Goal: Transaction & Acquisition: Purchase product/service

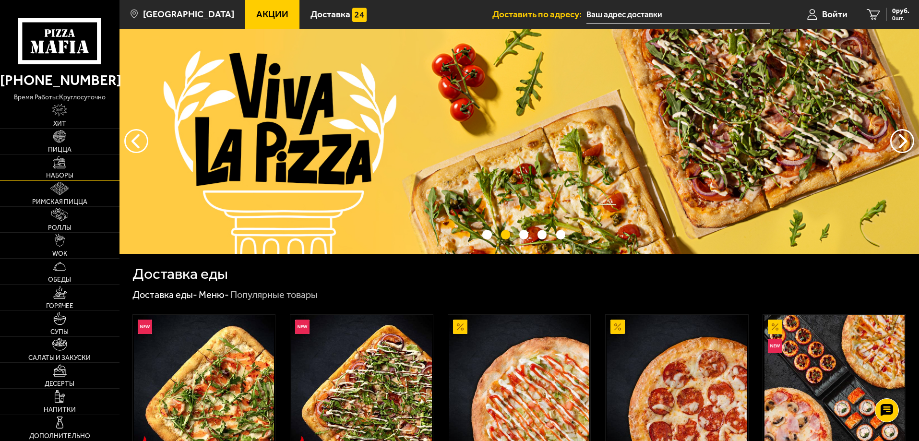
click at [59, 165] on img at bounding box center [59, 162] width 13 height 13
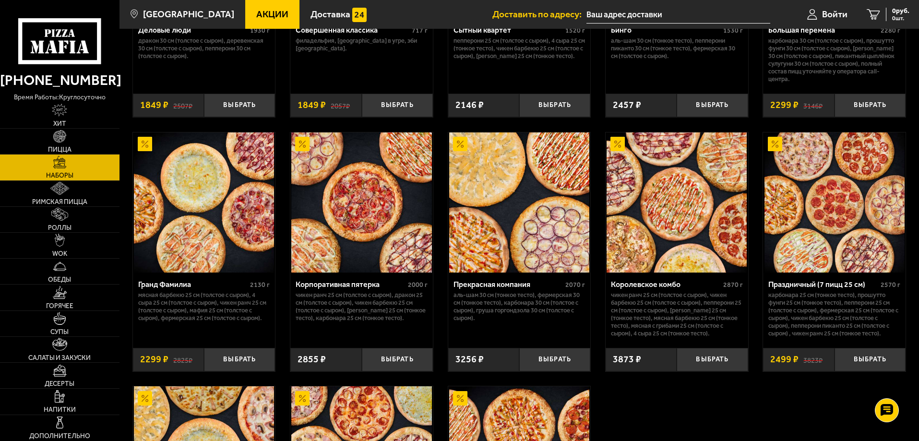
scroll to position [1199, 0]
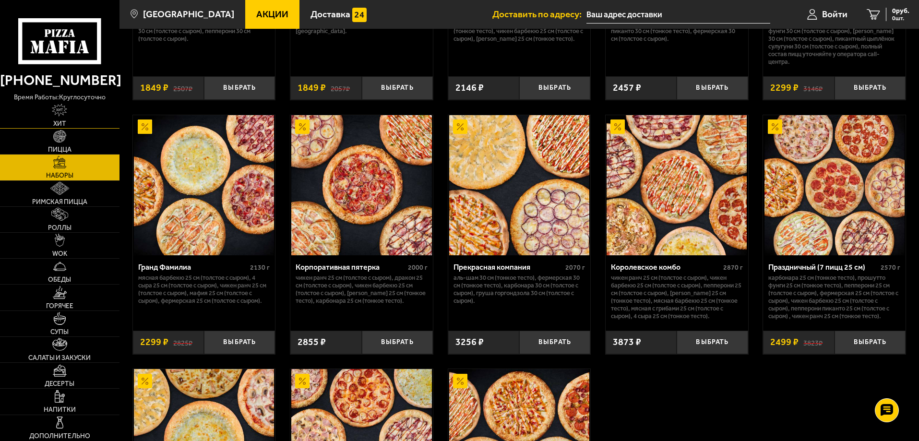
click at [60, 110] on img at bounding box center [59, 110] width 15 height 13
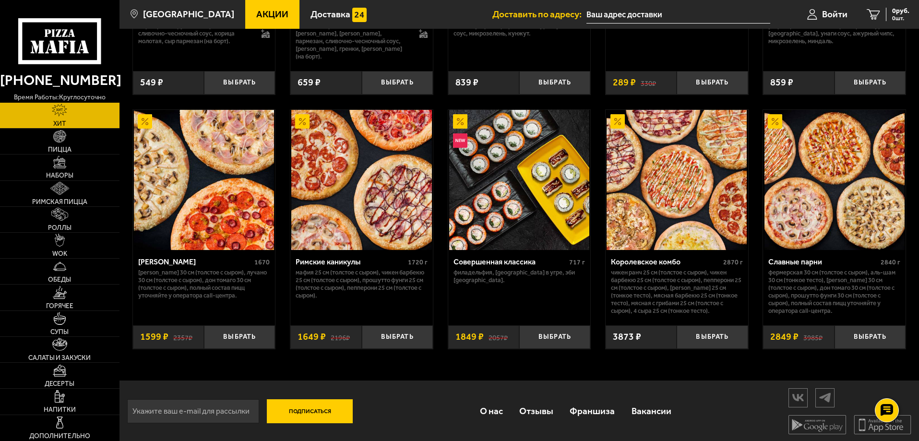
scroll to position [497, 0]
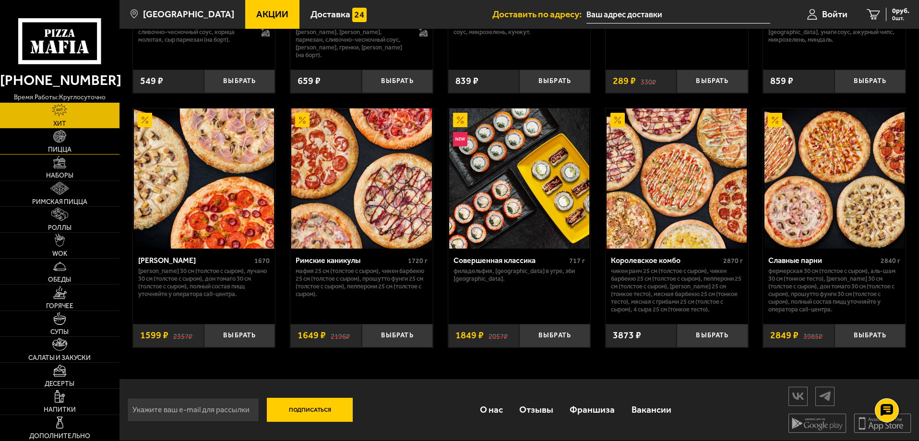
click at [60, 144] on link "Пицца" at bounding box center [59, 141] width 119 height 25
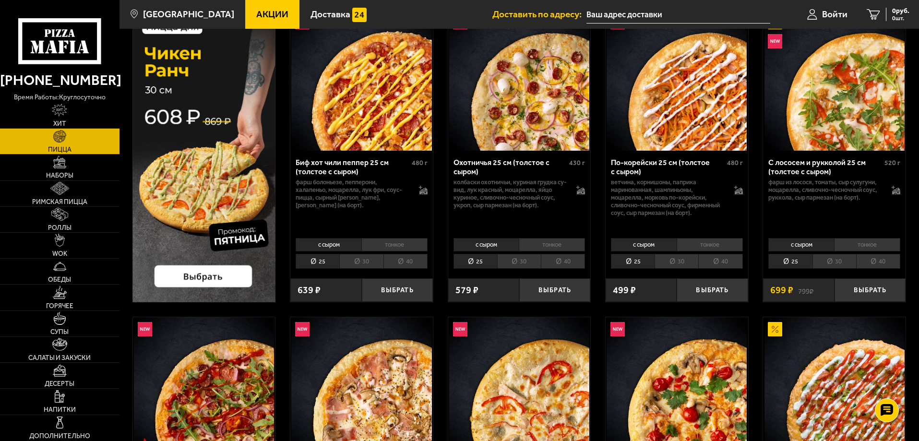
scroll to position [96, 0]
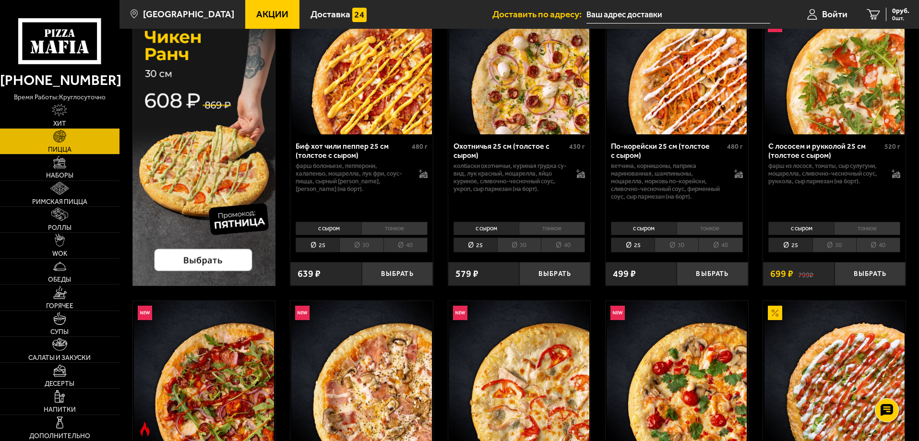
click at [833, 245] on li "30" at bounding box center [834, 244] width 44 height 15
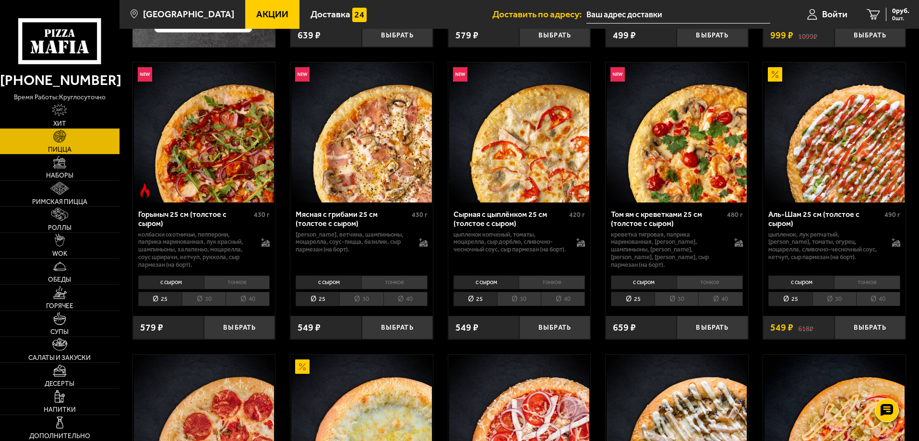
scroll to position [336, 0]
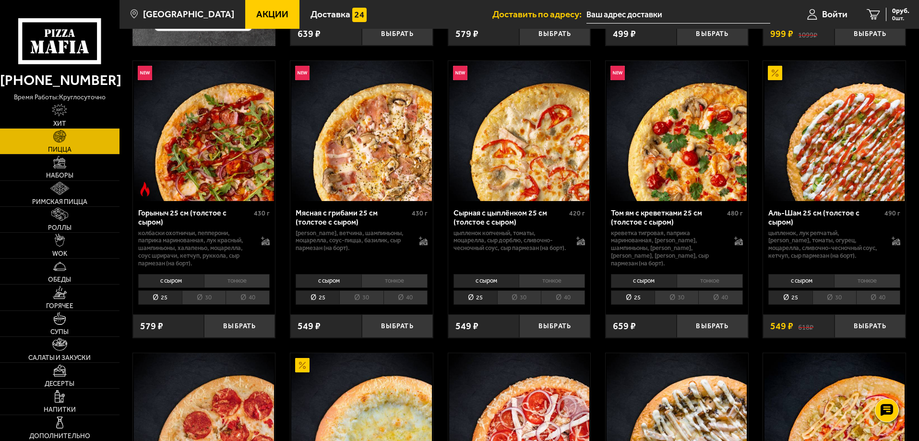
click at [360, 298] on li "30" at bounding box center [361, 297] width 44 height 15
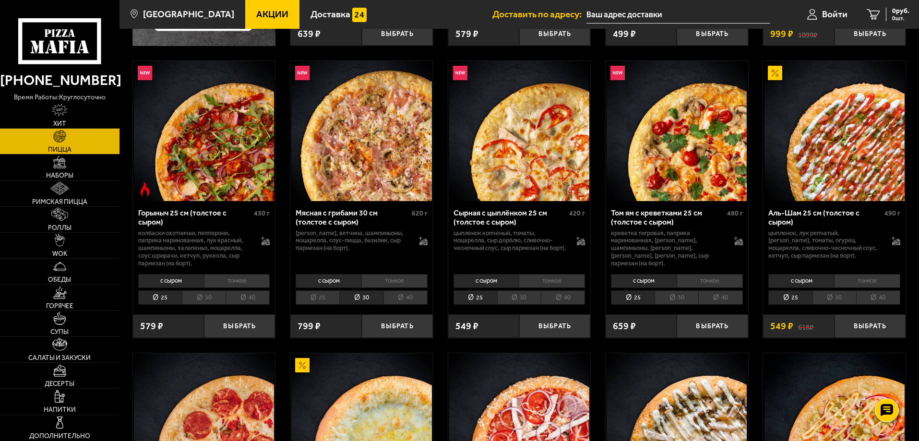
click at [682, 297] on li "30" at bounding box center [676, 297] width 44 height 15
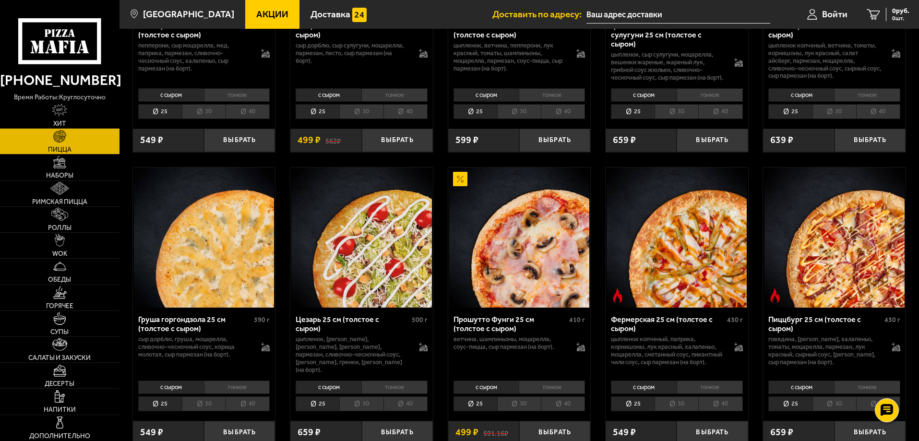
scroll to position [863, 0]
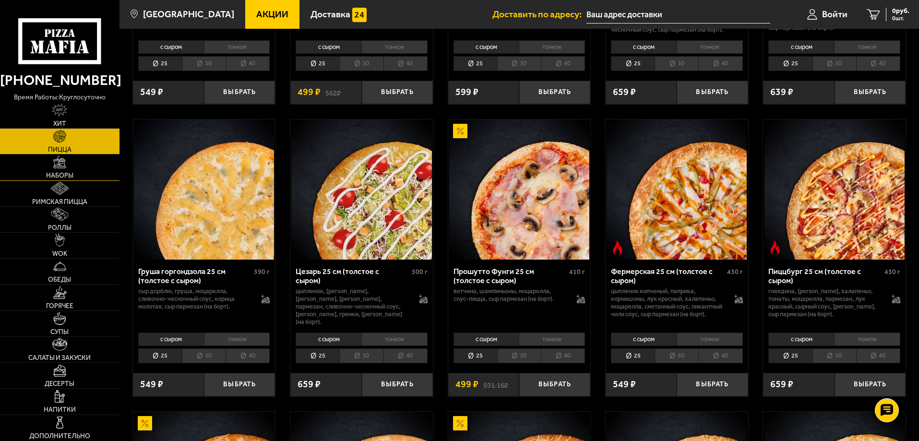
click at [58, 165] on img at bounding box center [59, 162] width 13 height 13
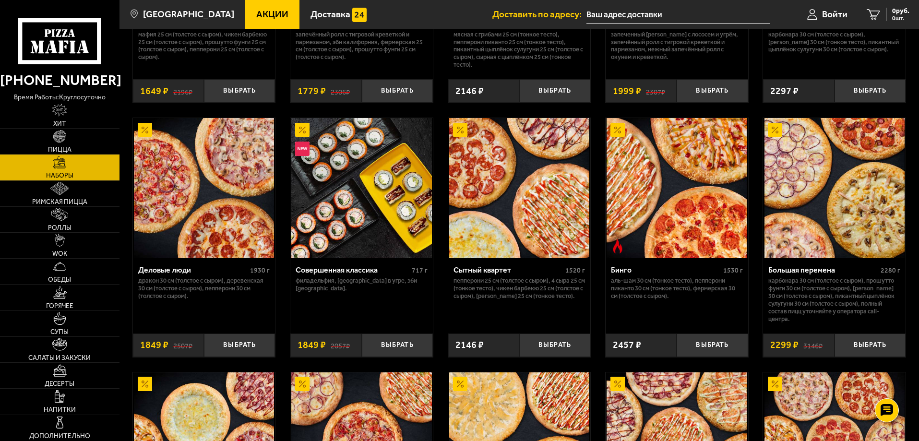
scroll to position [959, 0]
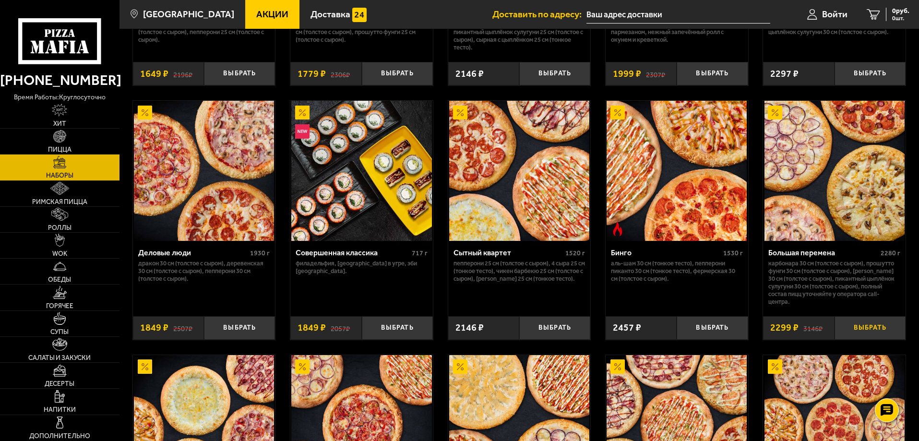
click at [874, 327] on button "Выбрать" at bounding box center [869, 328] width 71 height 24
click at [871, 12] on link "1 2299 руб. 1 шт." at bounding box center [881, 14] width 73 height 29
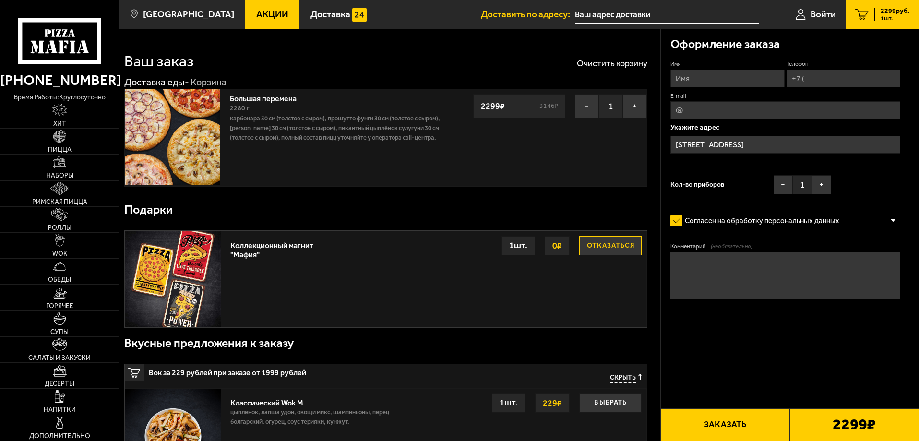
click at [718, 79] on input "Имя" at bounding box center [727, 79] width 114 height 18
type input "[PERSON_NAME]"
click at [828, 77] on input "Телефон" at bounding box center [843, 79] width 114 height 18
type input "[PHONE_NUMBER]"
click at [731, 109] on input "E-mail" at bounding box center [785, 110] width 230 height 18
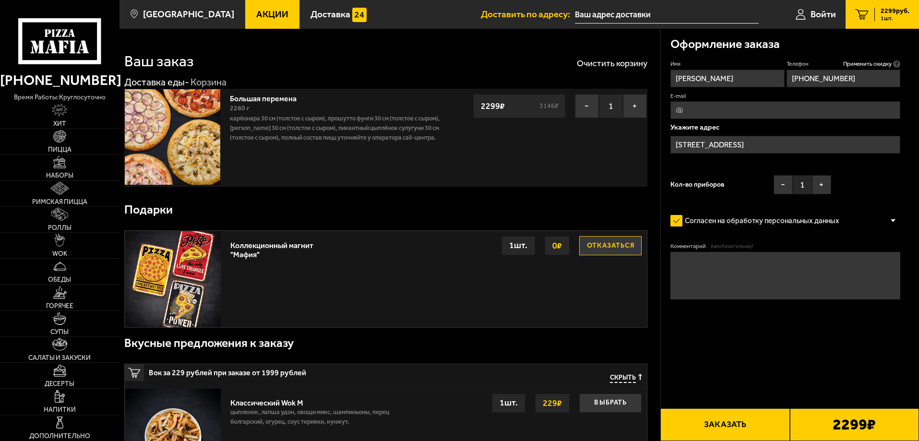
type input "[EMAIL_ADDRESS][DOMAIN_NAME]"
click at [872, 142] on input "[STREET_ADDRESS]" at bounding box center [785, 145] width 230 height 18
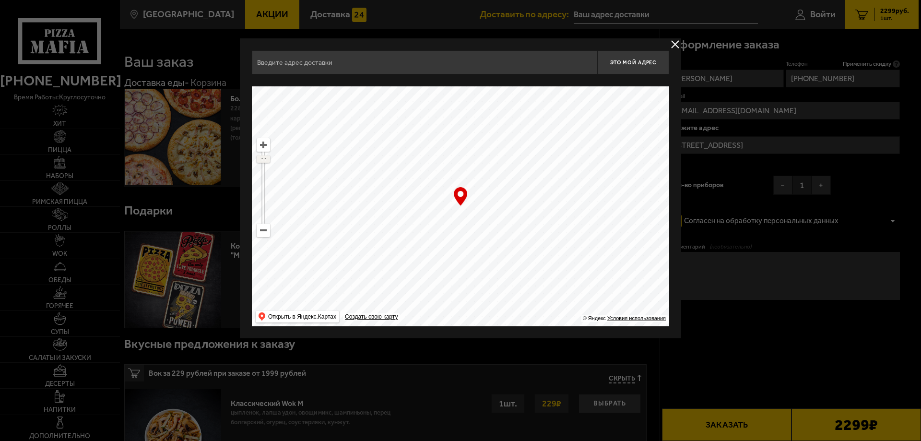
click at [262, 157] on ymaps at bounding box center [263, 159] width 12 height 6
drag, startPoint x: 262, startPoint y: 157, endPoint x: 268, endPoint y: 176, distance: 19.7
click at [268, 176] on ymaps at bounding box center [263, 176] width 12 height 6
drag, startPoint x: 385, startPoint y: 264, endPoint x: 461, endPoint y: 145, distance: 141.3
click at [461, 145] on ymaps at bounding box center [460, 206] width 417 height 240
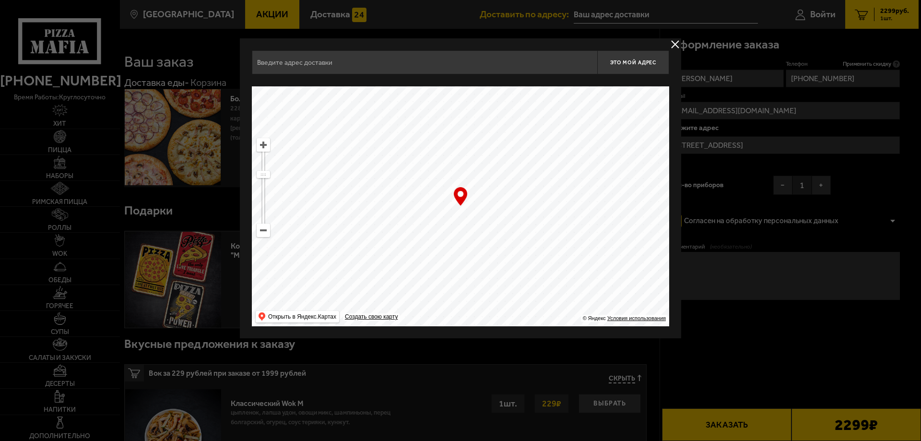
type input "[STREET_ADDRESS]"
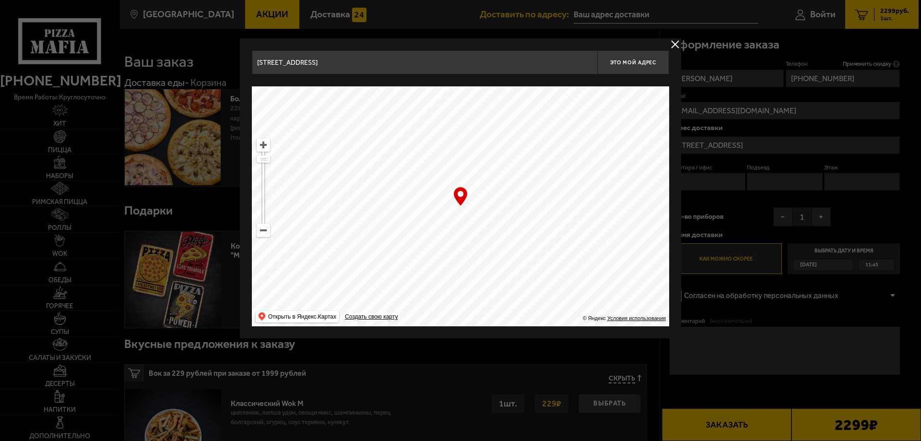
drag, startPoint x: 412, startPoint y: 250, endPoint x: 378, endPoint y: 236, distance: 36.5
click at [378, 236] on ymaps at bounding box center [460, 206] width 417 height 240
type input "[STREET_ADDRESS]"
drag, startPoint x: 261, startPoint y: 160, endPoint x: 264, endPoint y: 194, distance: 34.1
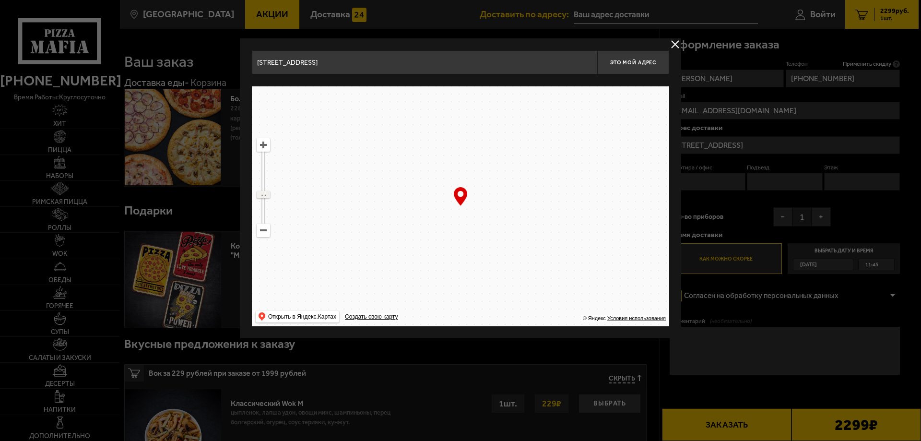
click at [264, 194] on ymaps at bounding box center [263, 194] width 12 height 6
drag, startPoint x: 264, startPoint y: 192, endPoint x: 266, endPoint y: 181, distance: 11.7
click at [266, 181] on ymaps at bounding box center [263, 181] width 12 height 6
type input "[STREET_ADDRESS][PERSON_NAME]"
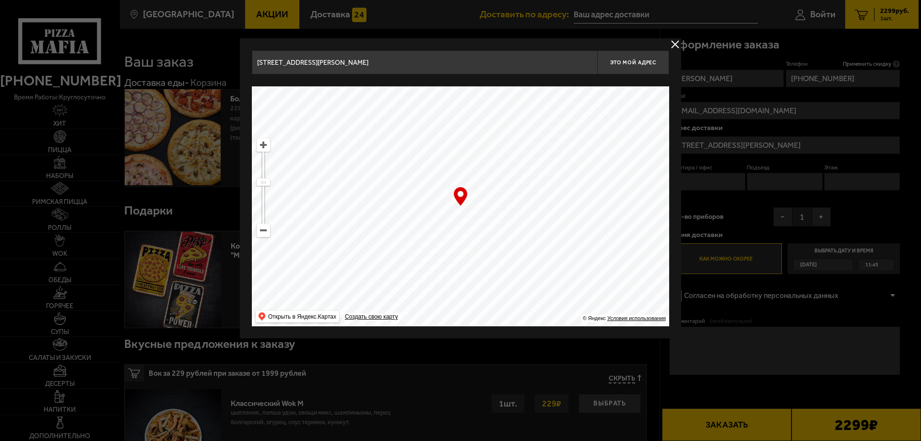
drag, startPoint x: 452, startPoint y: 233, endPoint x: 448, endPoint y: 208, distance: 25.4
click at [448, 208] on ymaps at bounding box center [460, 206] width 417 height 240
click at [263, 176] on ymaps at bounding box center [263, 176] width 12 height 6
drag, startPoint x: 357, startPoint y: 206, endPoint x: 353, endPoint y: 190, distance: 16.9
click at [353, 190] on ymaps at bounding box center [460, 206] width 417 height 240
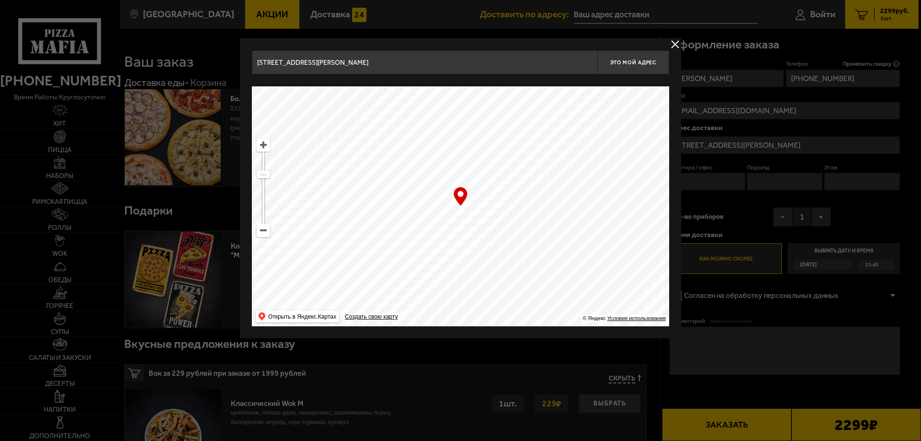
type input "[STREET_ADDRESS]"
click at [264, 145] on ymaps at bounding box center [263, 145] width 12 height 12
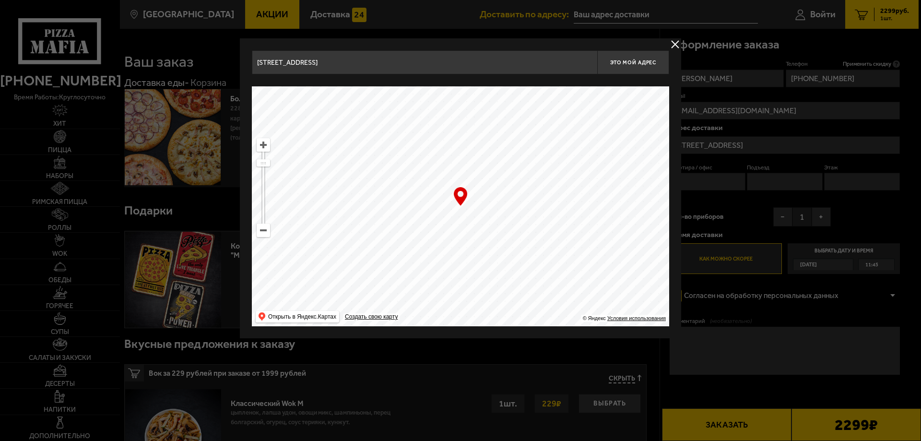
drag, startPoint x: 364, startPoint y: 184, endPoint x: 402, endPoint y: 253, distance: 79.3
click at [402, 253] on ymaps at bounding box center [460, 206] width 417 height 240
type input "[STREET_ADDRESS]"
click at [261, 147] on ymaps at bounding box center [263, 145] width 12 height 12
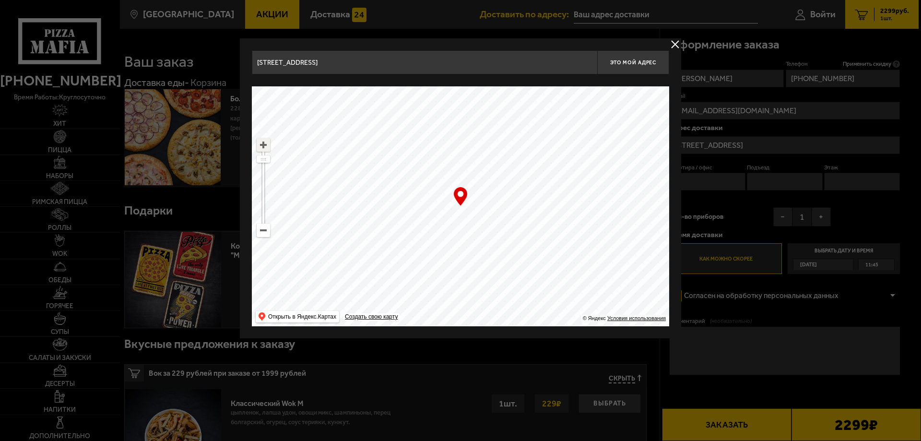
click at [261, 147] on ymaps at bounding box center [263, 145] width 12 height 12
click at [262, 146] on ymaps at bounding box center [263, 145] width 12 height 12
drag, startPoint x: 398, startPoint y: 201, endPoint x: 399, endPoint y: 210, distance: 8.7
click at [399, 210] on ymaps at bounding box center [460, 206] width 417 height 240
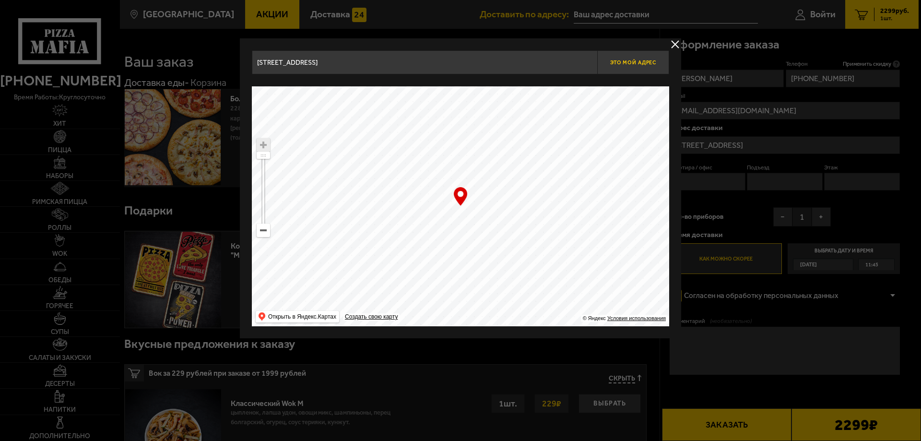
click at [639, 63] on span "Это мой адрес" at bounding box center [633, 62] width 46 height 6
type input "[STREET_ADDRESS]"
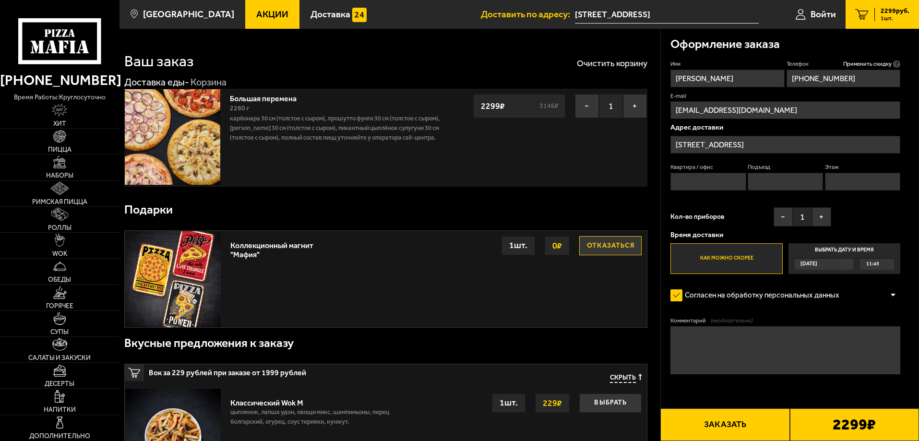
click at [730, 180] on input "Квартира / офис" at bounding box center [707, 182] width 75 height 18
type input "16"
click at [758, 183] on input "Подъезд" at bounding box center [784, 182] width 75 height 18
type input "2"
click at [848, 184] on input "Этаж" at bounding box center [862, 182] width 75 height 18
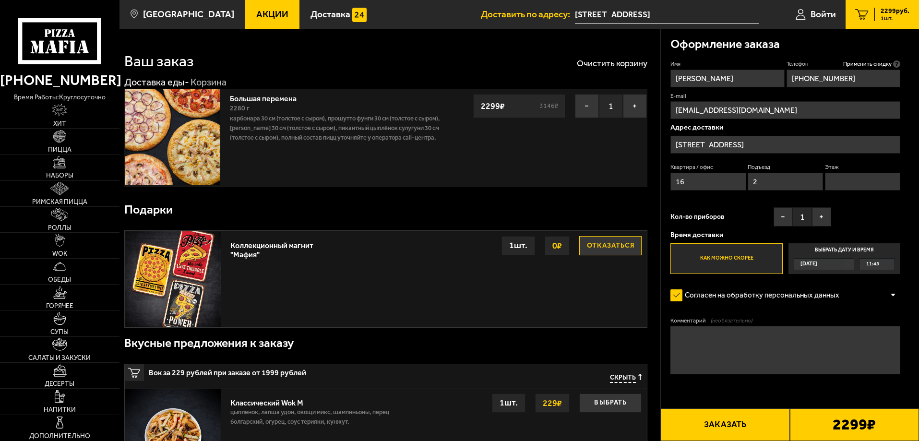
type input "3"
click at [853, 251] on label "Выбрать дату и время [DATE] 11:45" at bounding box center [844, 258] width 112 height 31
click at [0, 0] on input "Выбрать дату и время [DATE] 11:45" at bounding box center [0, 0] width 0 height 0
click at [889, 266] on div "11:45" at bounding box center [876, 264] width 35 height 11
click at [0, 0] on input "Выбрать дату и время [DATE] 11:45" at bounding box center [0, 0] width 0 height 0
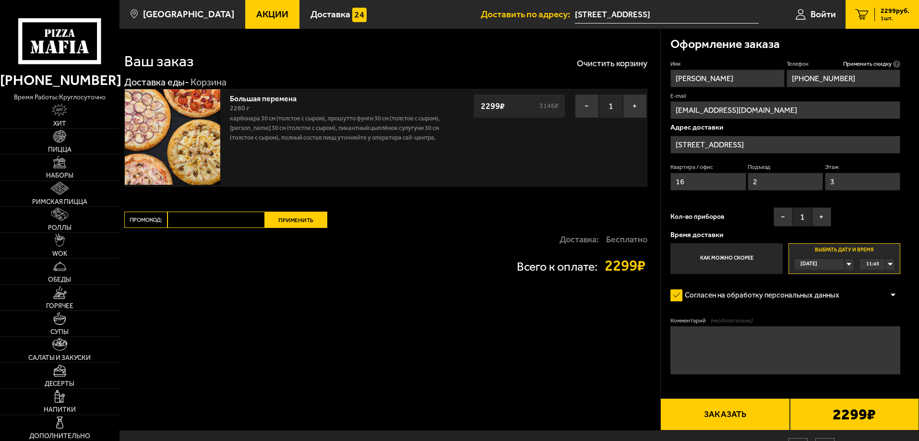
click at [829, 264] on div "[DATE]" at bounding box center [819, 264] width 50 height 11
click at [816, 273] on span "[DATE]" at bounding box center [809, 275] width 17 height 11
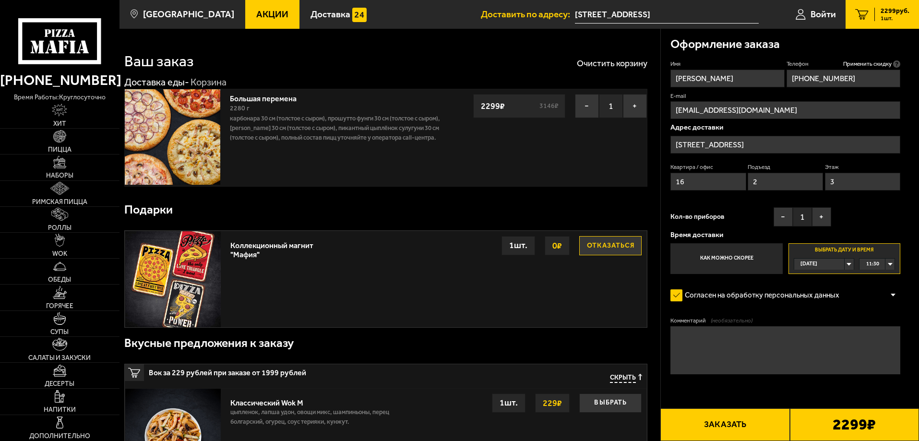
click at [889, 262] on div "11:30" at bounding box center [876, 264] width 35 height 11
click at [873, 297] on span "16:00" at bounding box center [872, 298] width 13 height 11
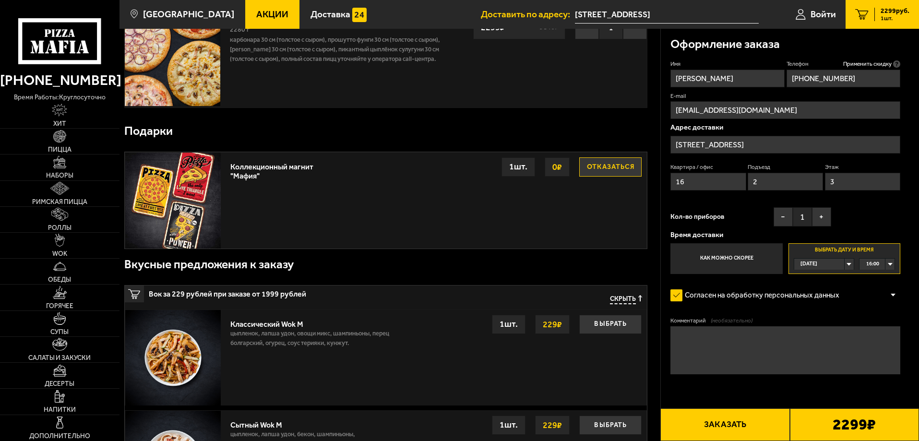
scroll to position [96, 0]
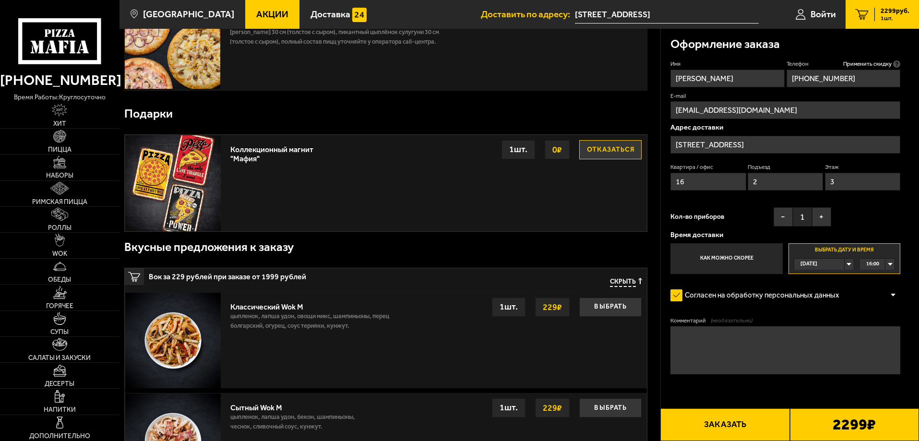
click at [609, 147] on button "Отказаться" at bounding box center [610, 149] width 62 height 19
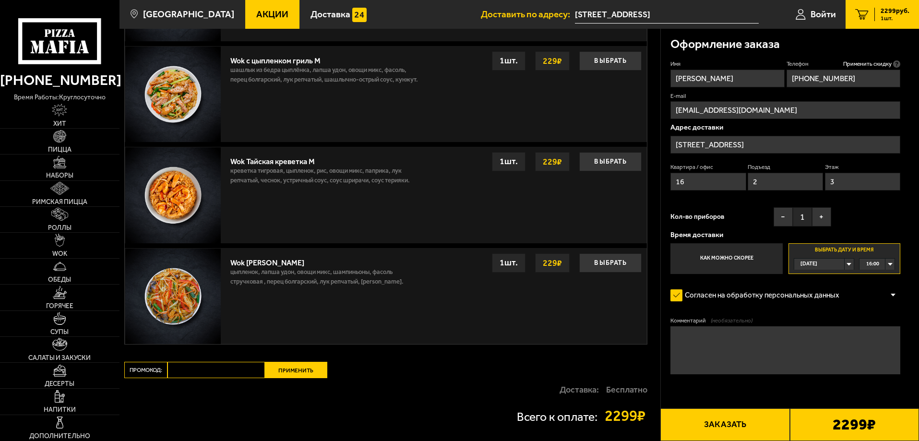
scroll to position [672, 0]
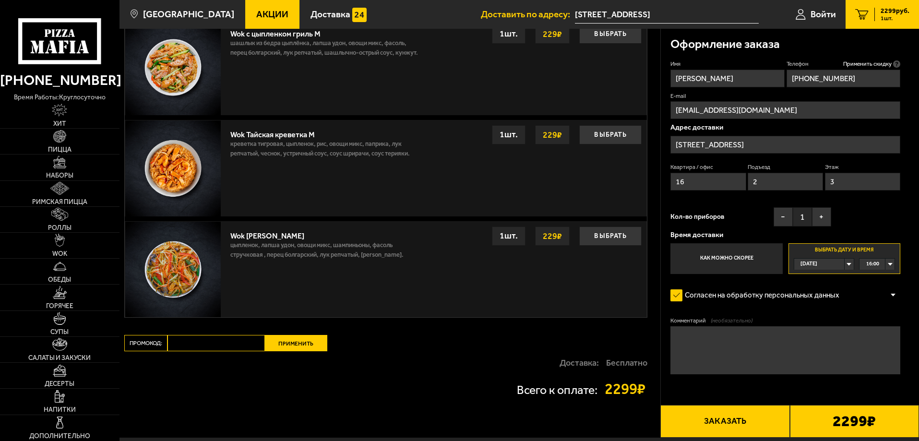
click at [230, 342] on input "Промокод:" at bounding box center [215, 343] width 97 height 16
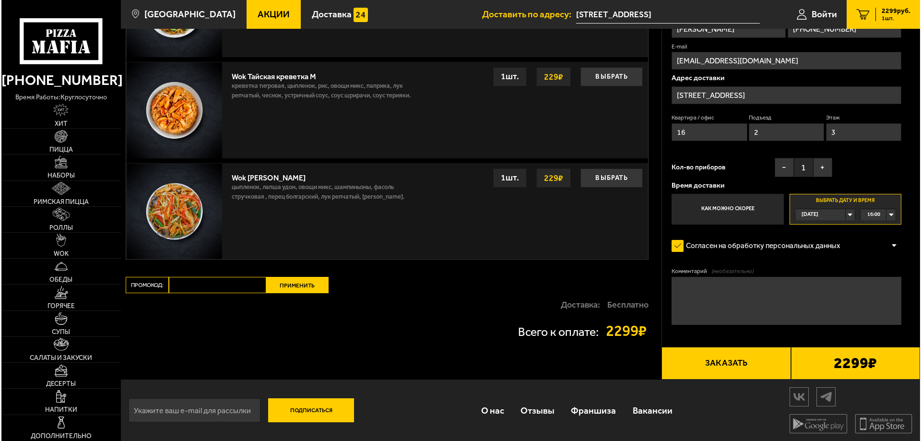
scroll to position [733, 0]
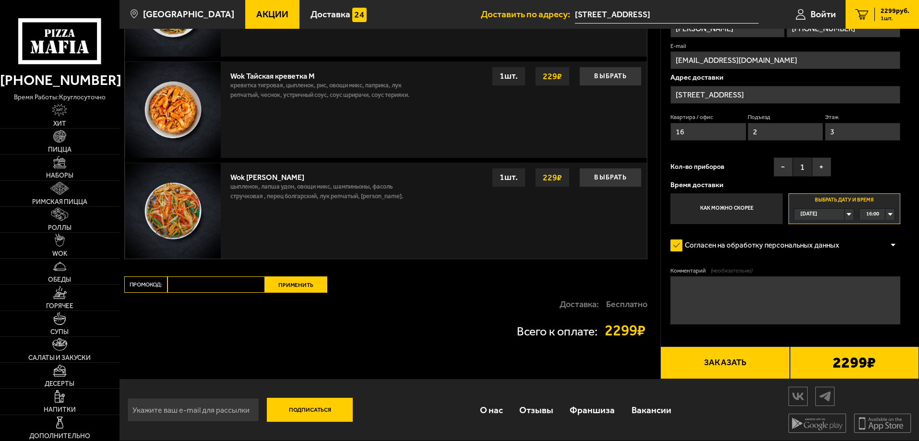
click at [720, 359] on button "Заказать" at bounding box center [724, 362] width 129 height 33
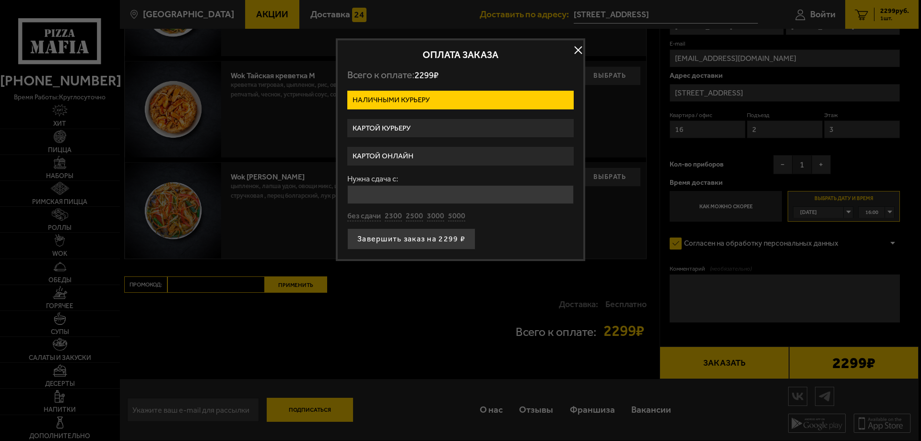
click at [376, 125] on label "Картой курьеру" at bounding box center [460, 128] width 226 height 19
click at [0, 0] on input "Картой курьеру" at bounding box center [0, 0] width 0 height 0
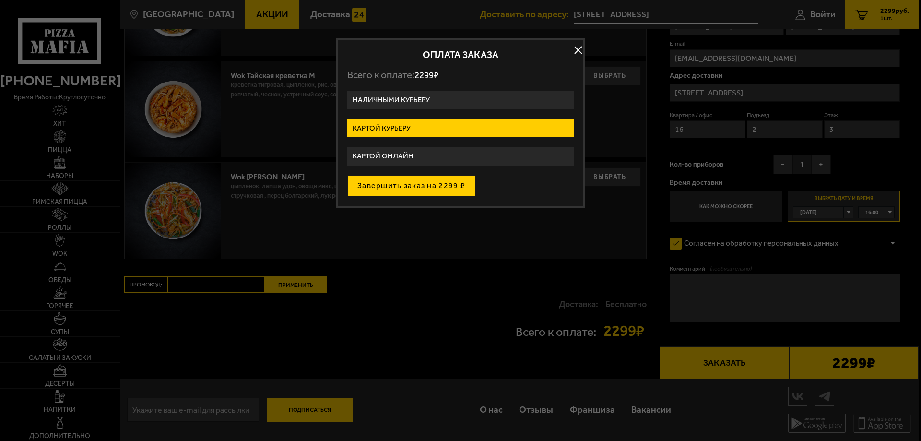
click at [383, 184] on button "Завершить заказ на 2299 ₽" at bounding box center [411, 185] width 128 height 21
